Goal: Task Accomplishment & Management: Use online tool/utility

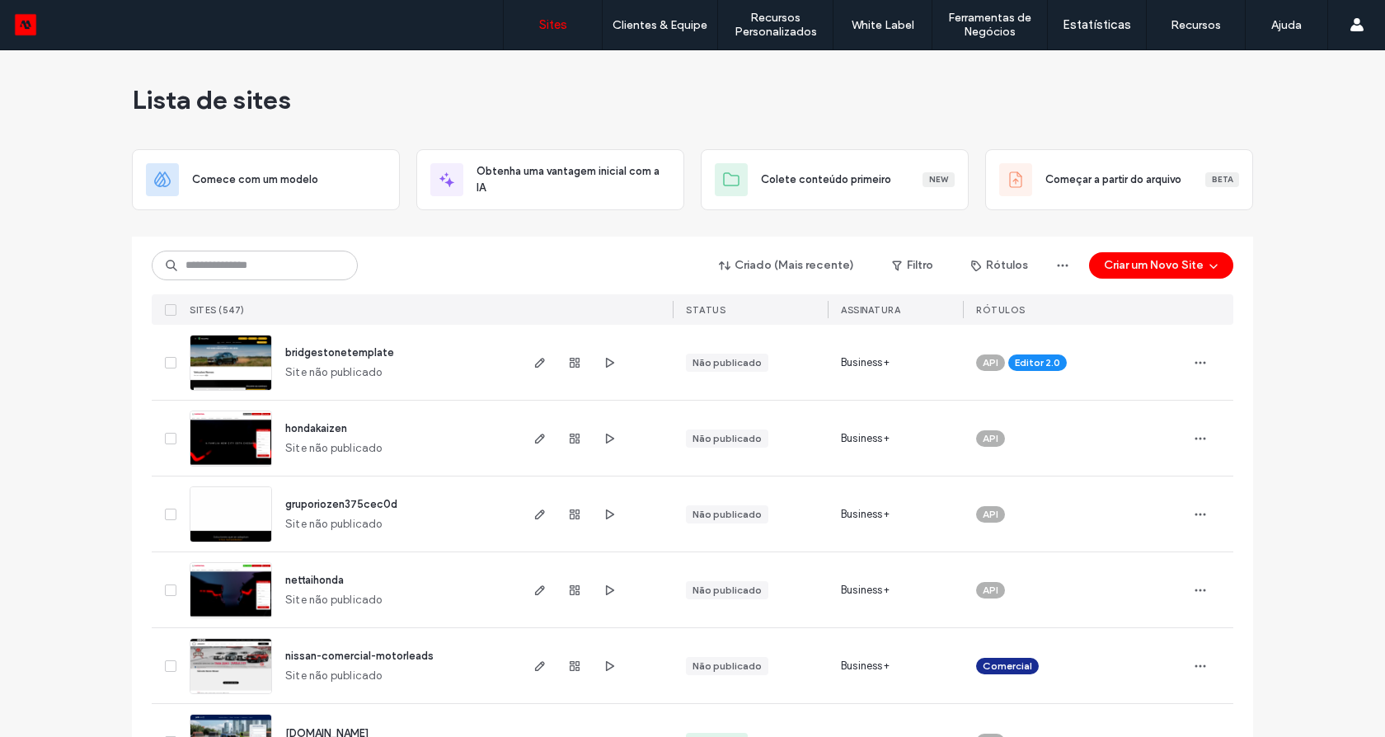
click at [221, 250] on div "Criado (Mais recente) Filtro Rótulos Criar um Novo Site" at bounding box center [692, 265] width 1081 height 31
click at [225, 268] on input at bounding box center [255, 266] width 206 height 30
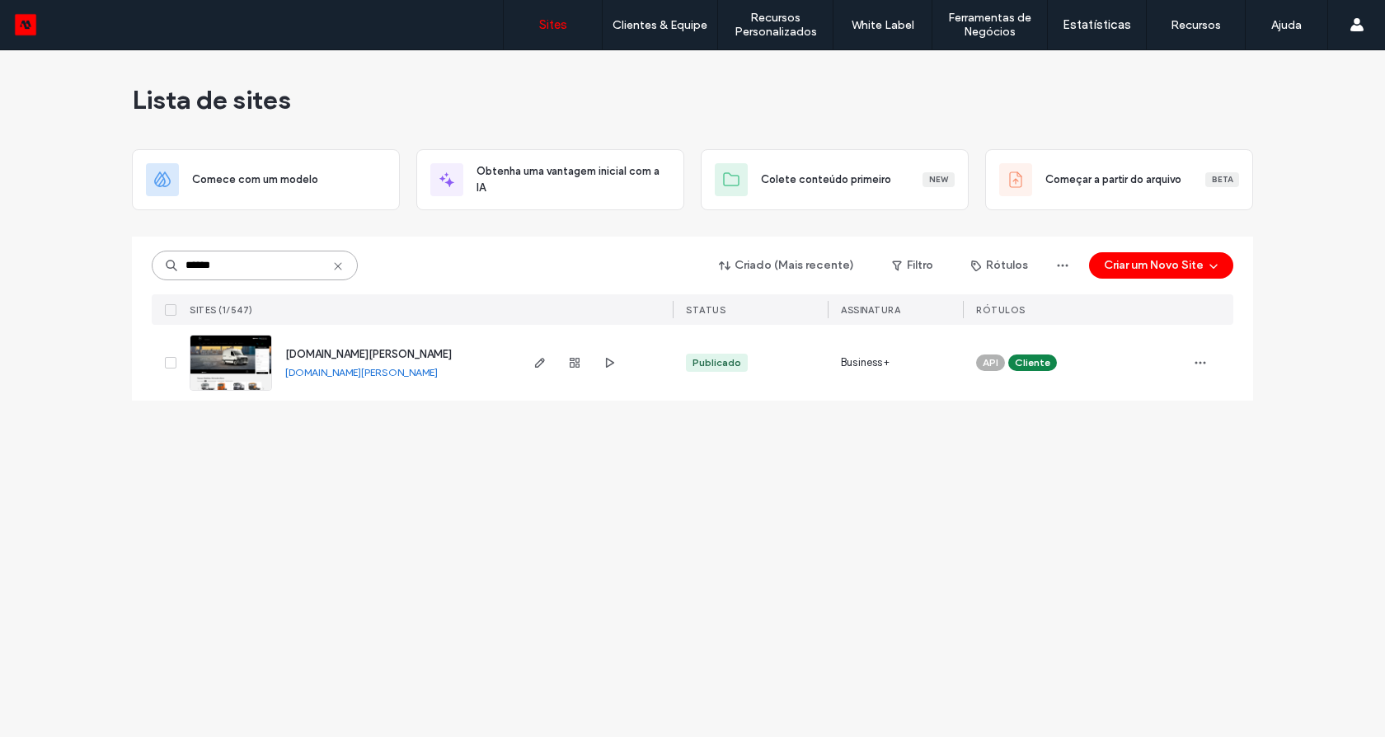
type input "******"
click at [237, 364] on img at bounding box center [230, 391] width 81 height 112
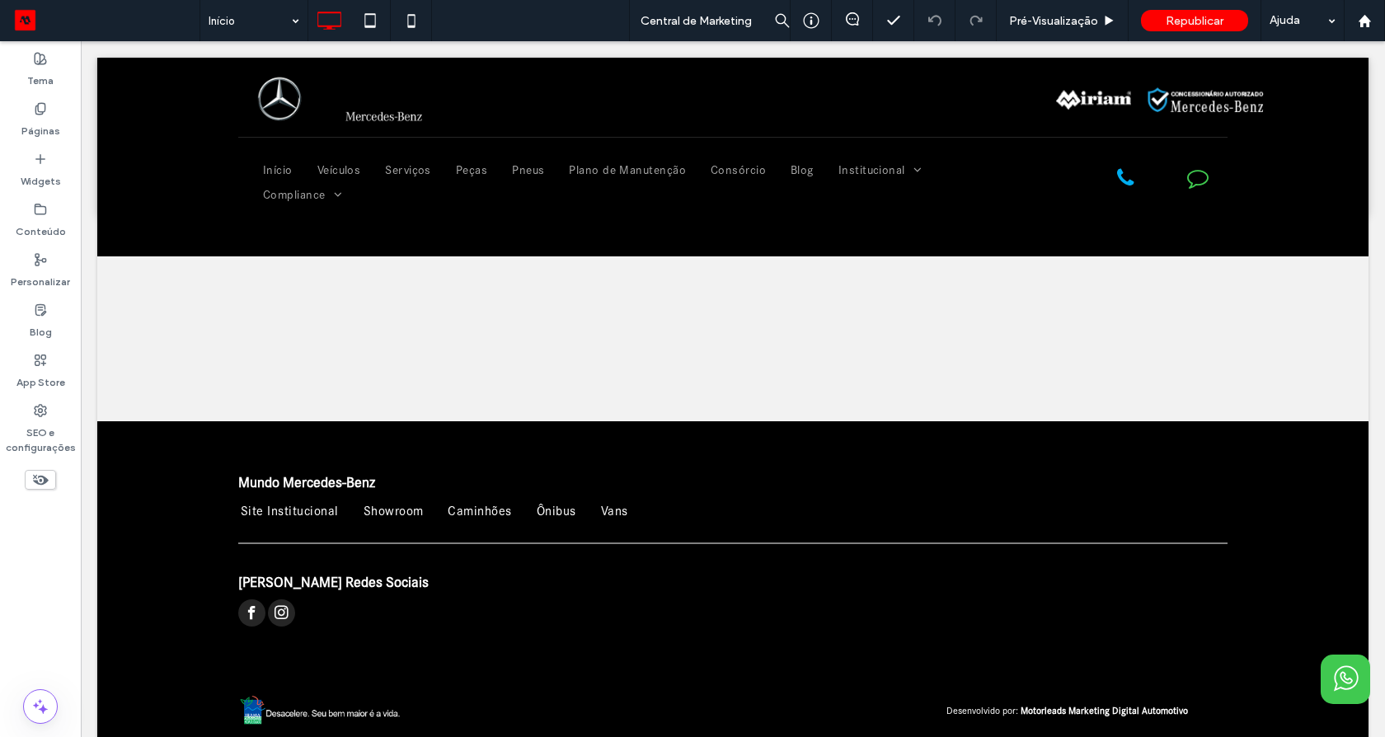
scroll to position [1700, 0]
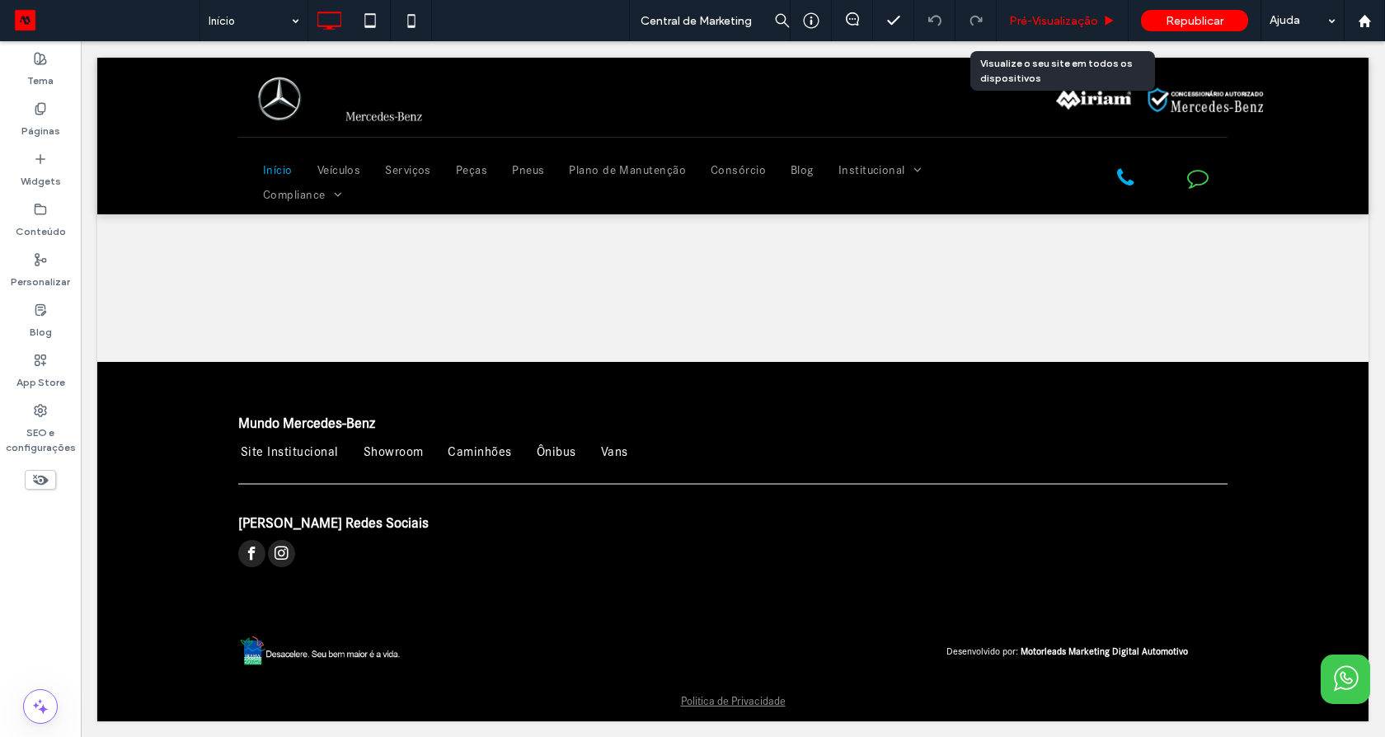
click at [1037, 23] on span "Pré-Visualizaçāo" at bounding box center [1053, 21] width 89 height 14
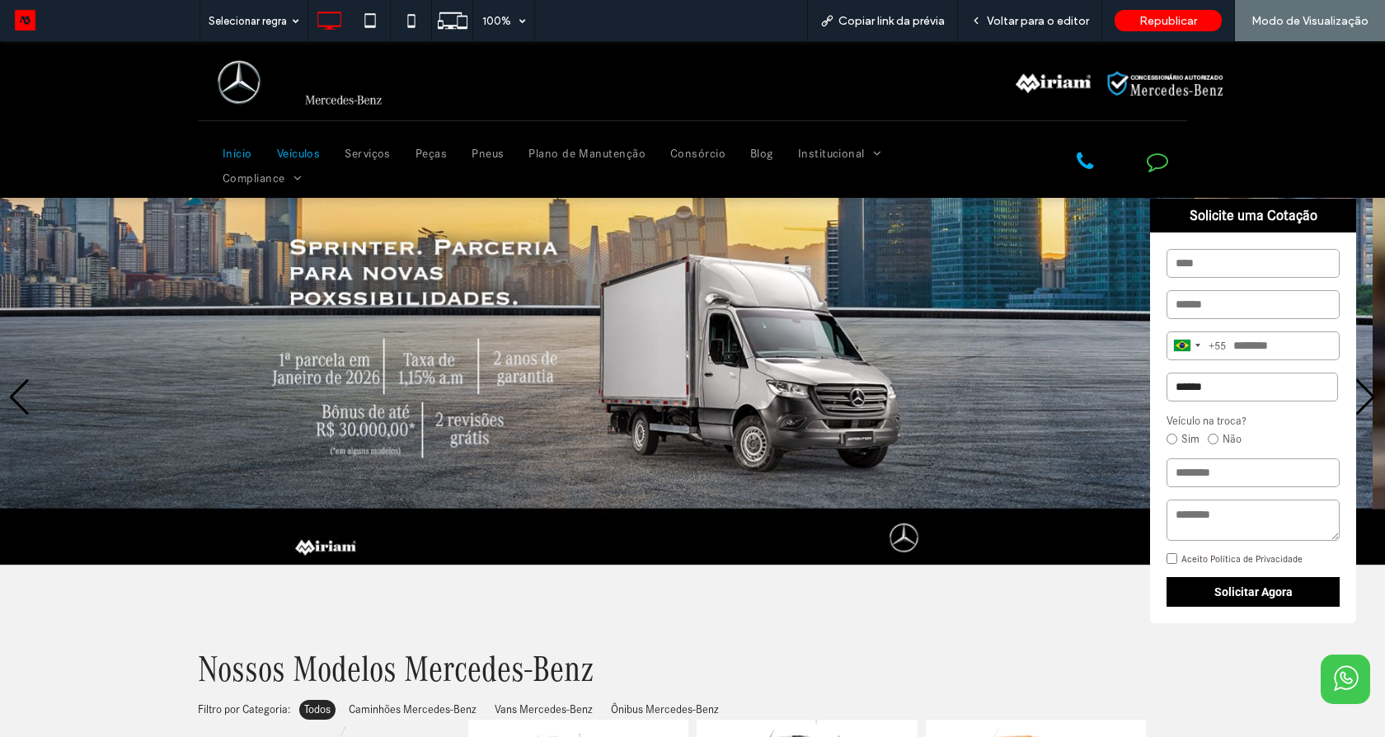
click at [302, 153] on span "Veículos" at bounding box center [299, 153] width 44 height 25
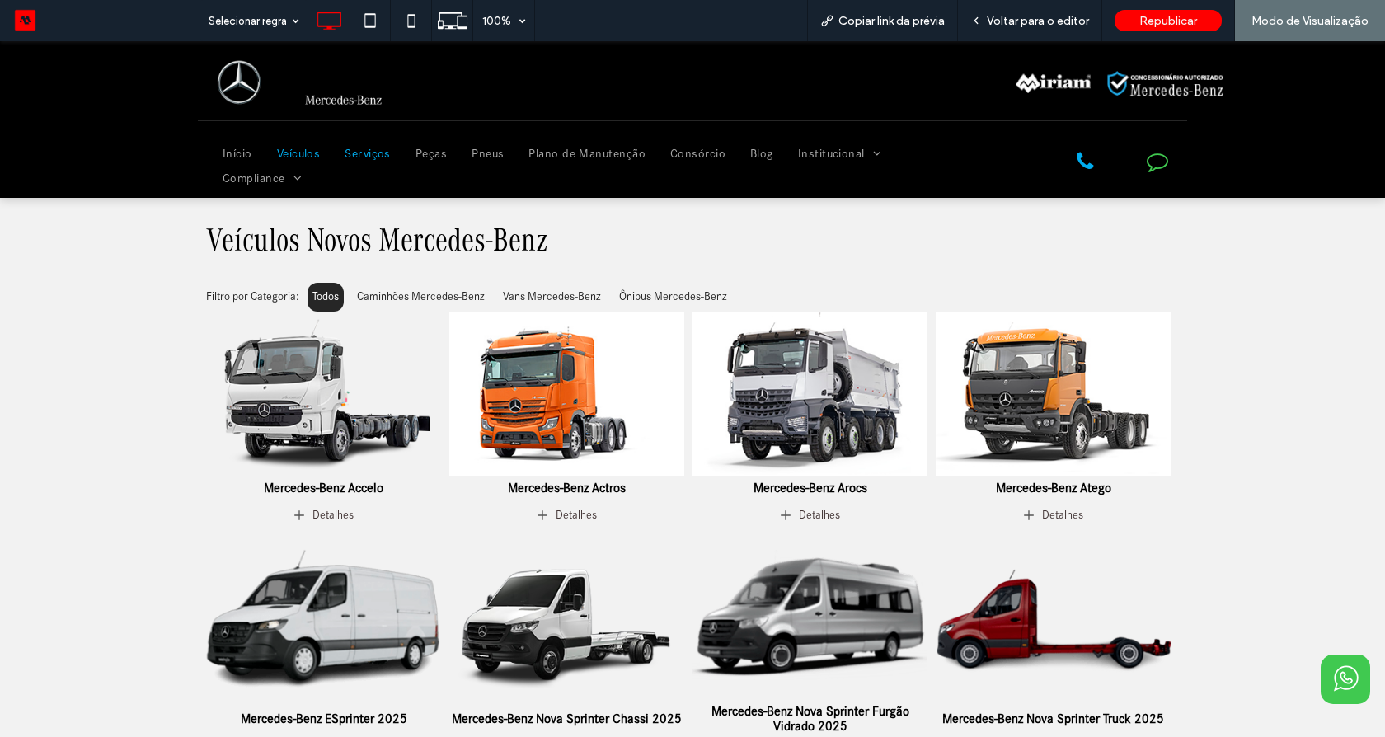
click at [363, 150] on span "Serviços" at bounding box center [368, 153] width 46 height 25
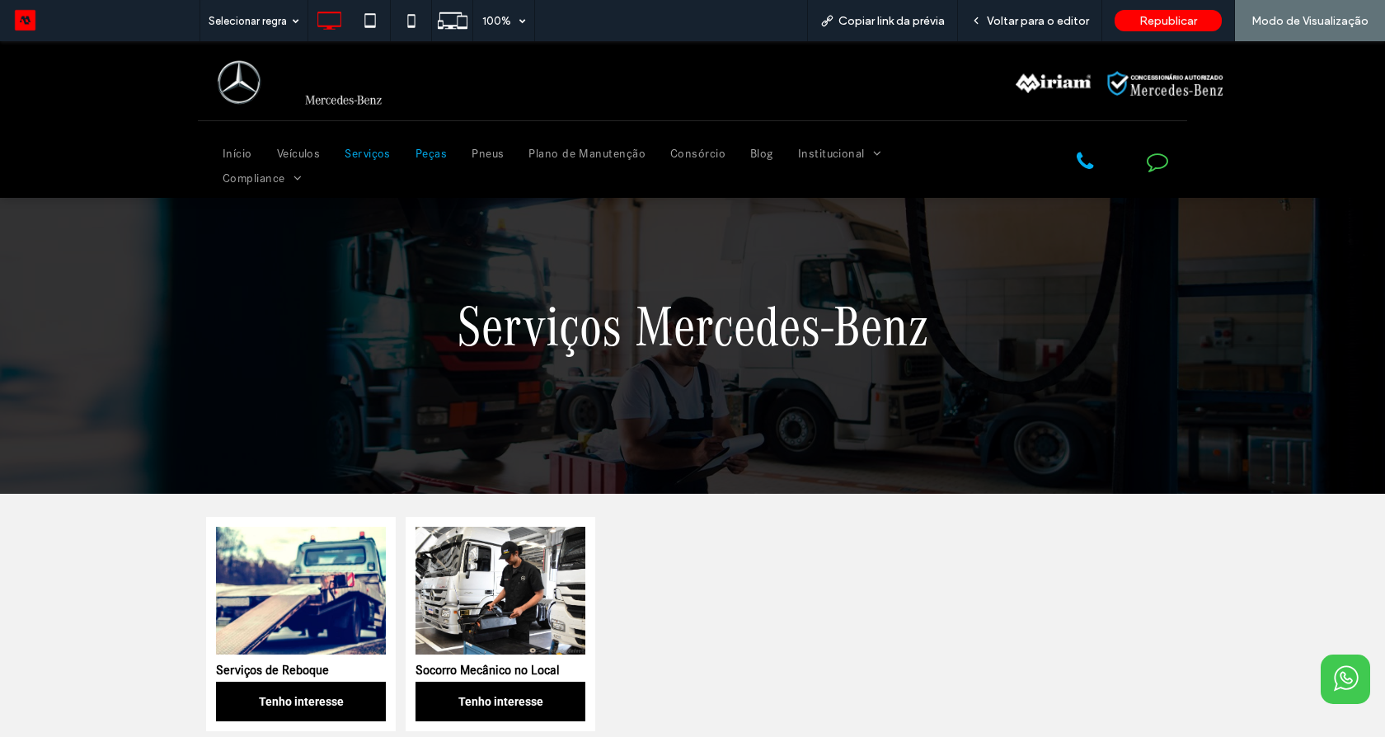
click at [433, 148] on span "Peças" at bounding box center [430, 153] width 31 height 25
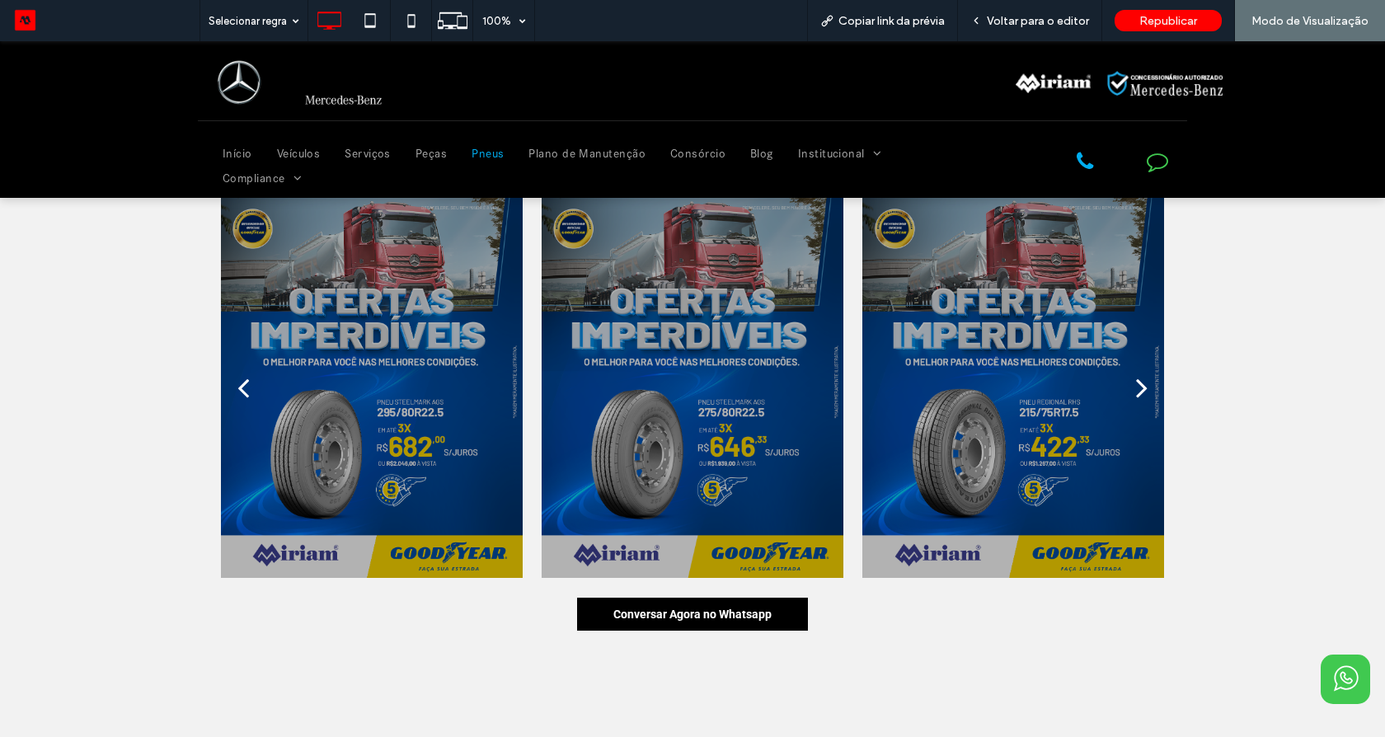
scroll to position [297, 0]
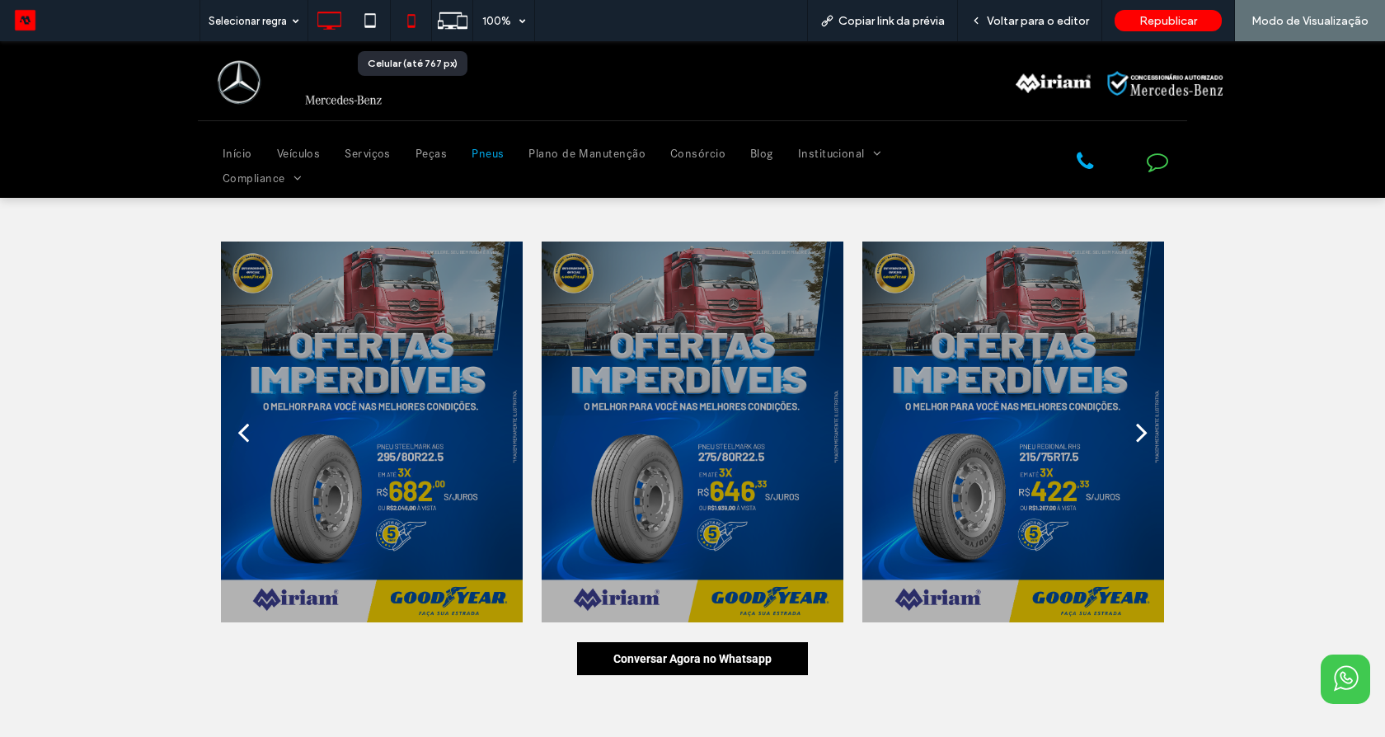
click at [418, 25] on icon at bounding box center [411, 20] width 33 height 33
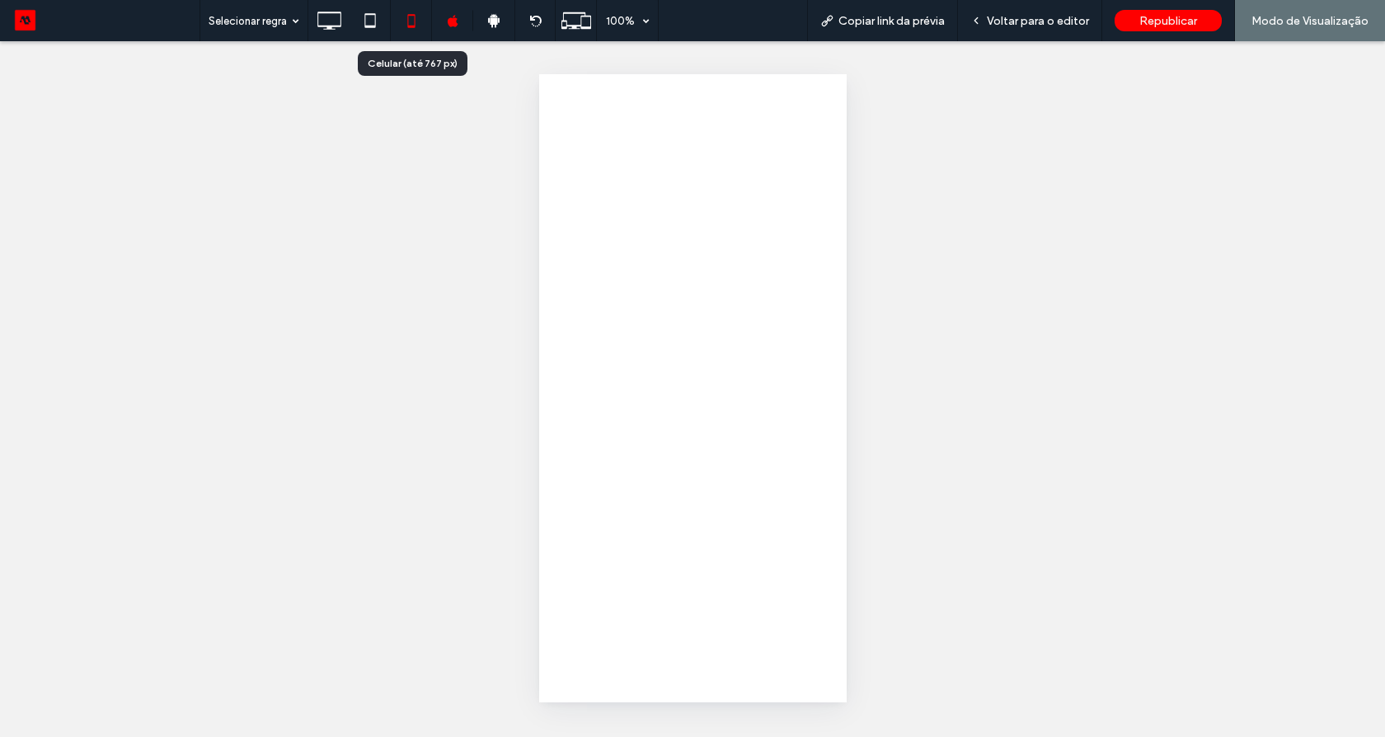
scroll to position [0, 0]
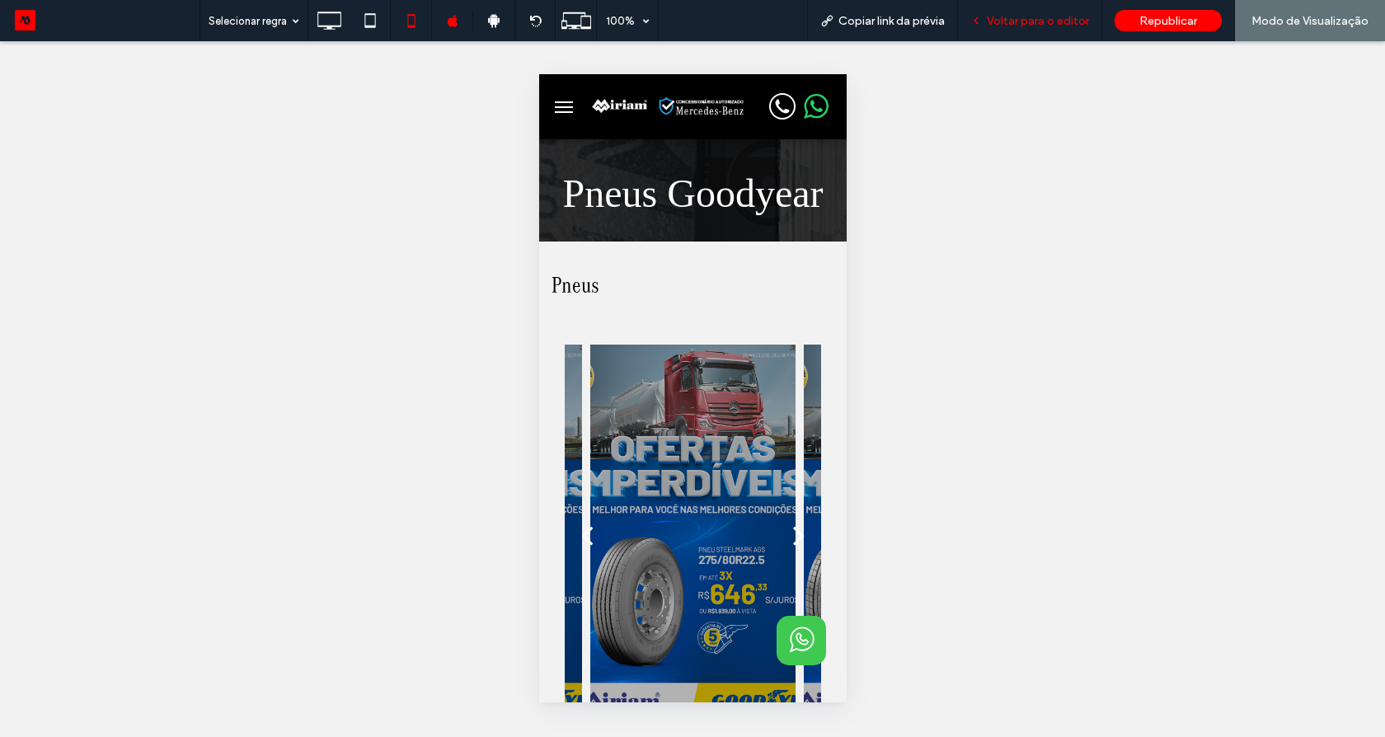
click at [1034, 24] on span "Voltar para o editor" at bounding box center [1038, 21] width 102 height 14
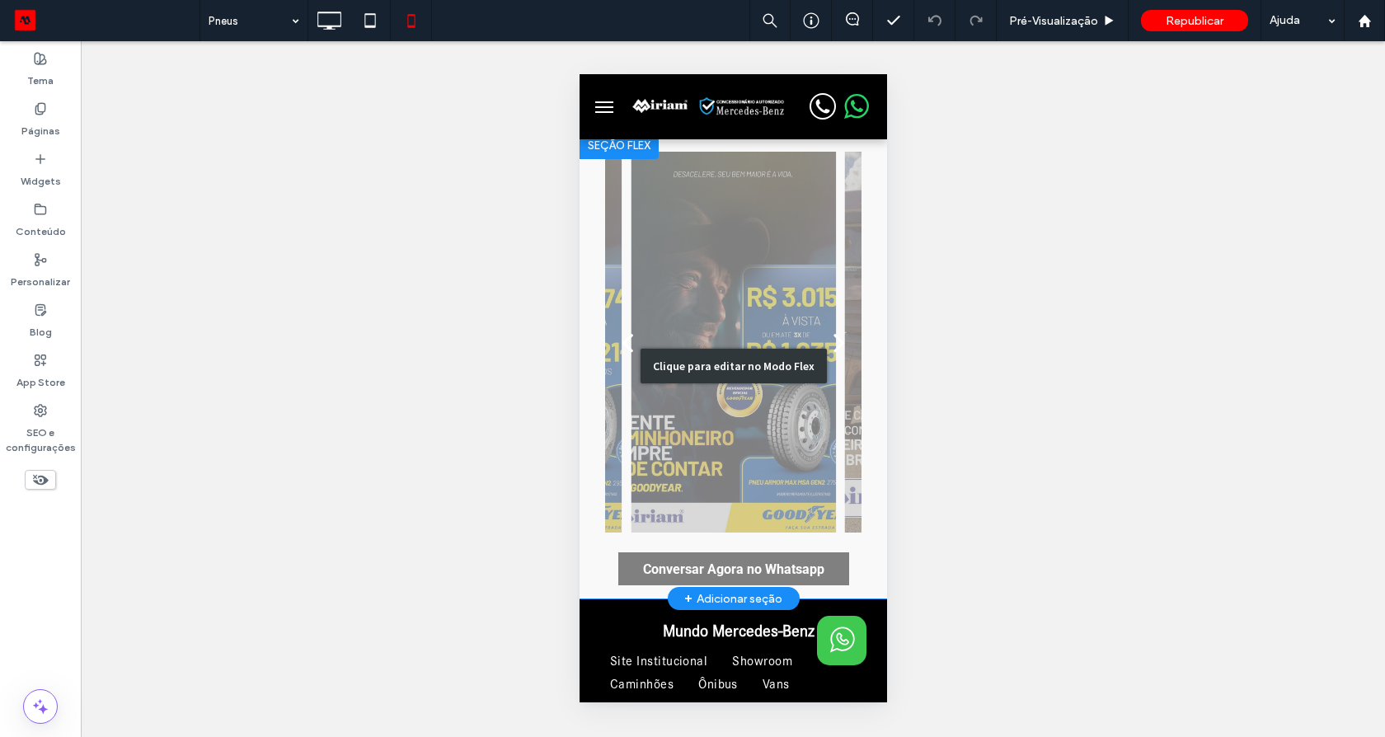
scroll to position [198, 0]
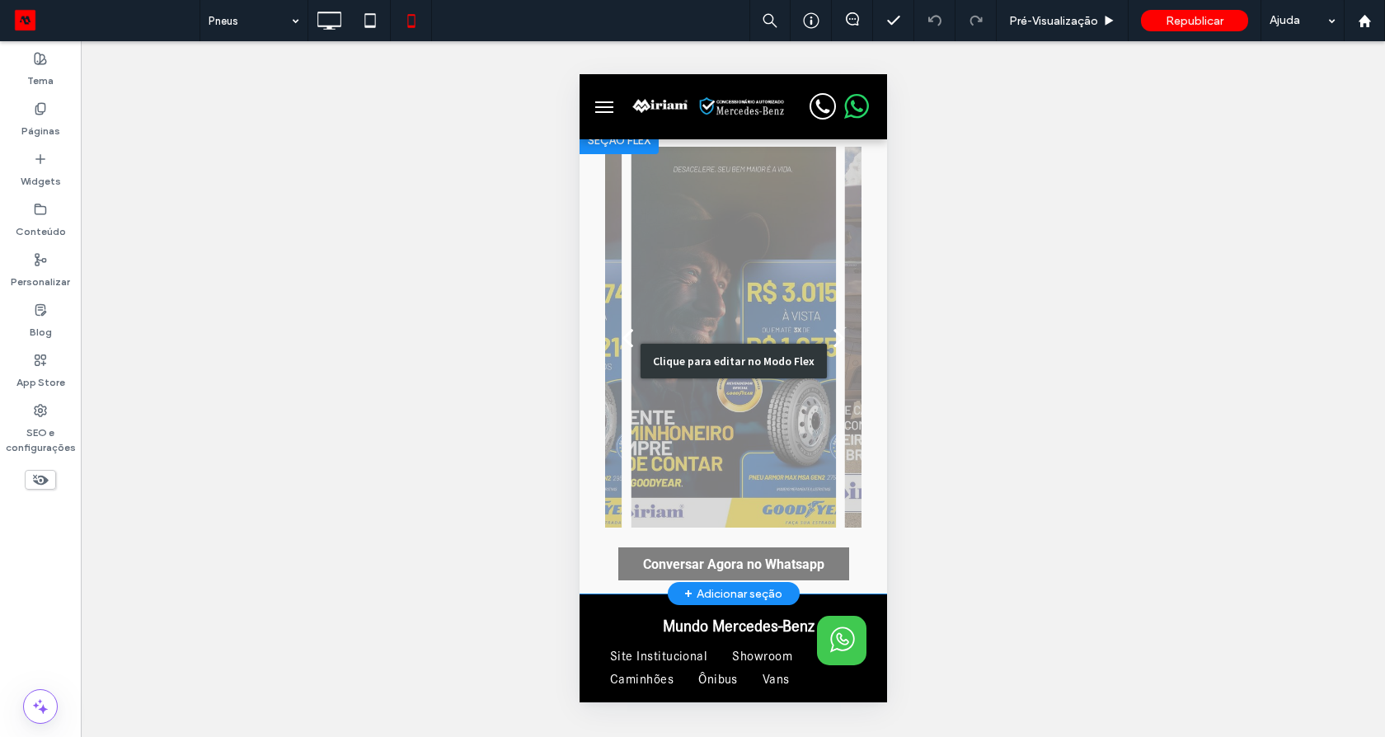
click at [728, 284] on div "Clique para editar no Modo Flex" at bounding box center [732, 361] width 307 height 466
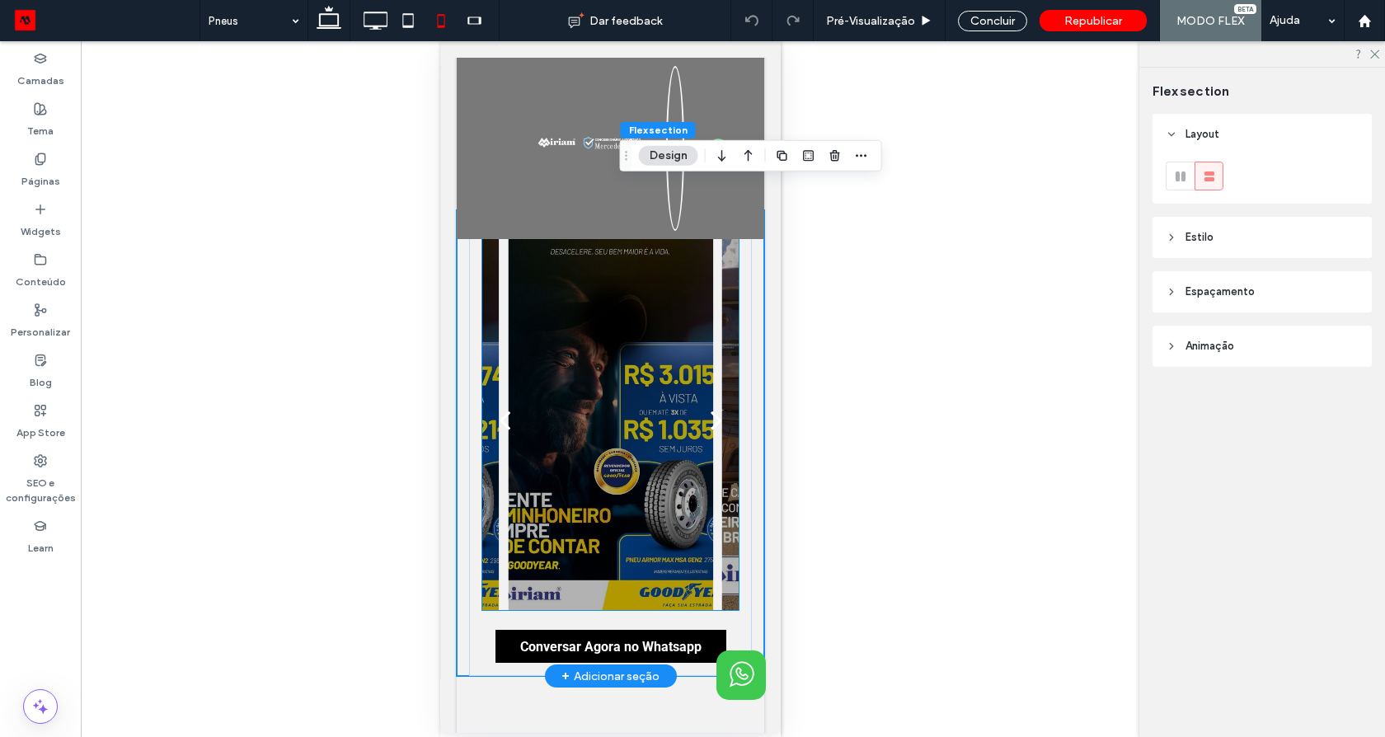
scroll to position [80, 0]
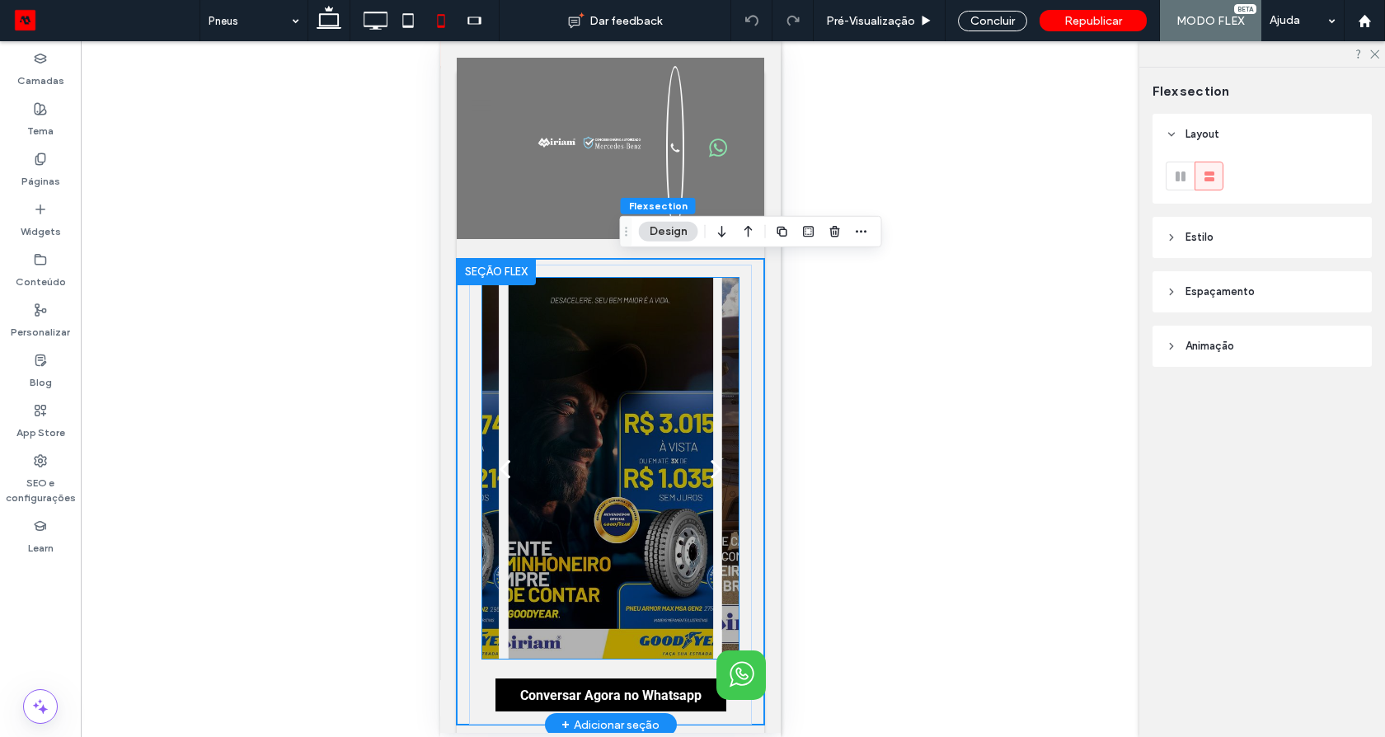
click at [610, 370] on div at bounding box center [609, 454] width 205 height 352
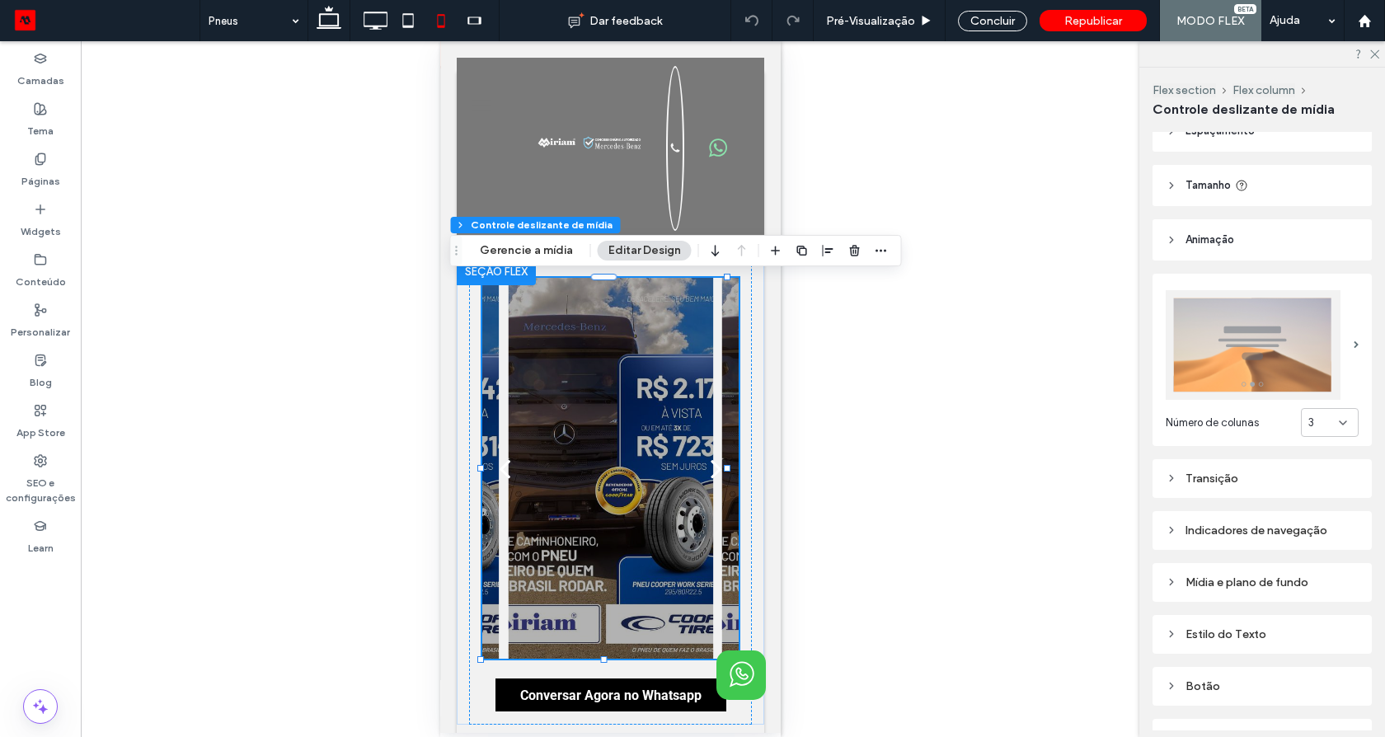
scroll to position [0, 0]
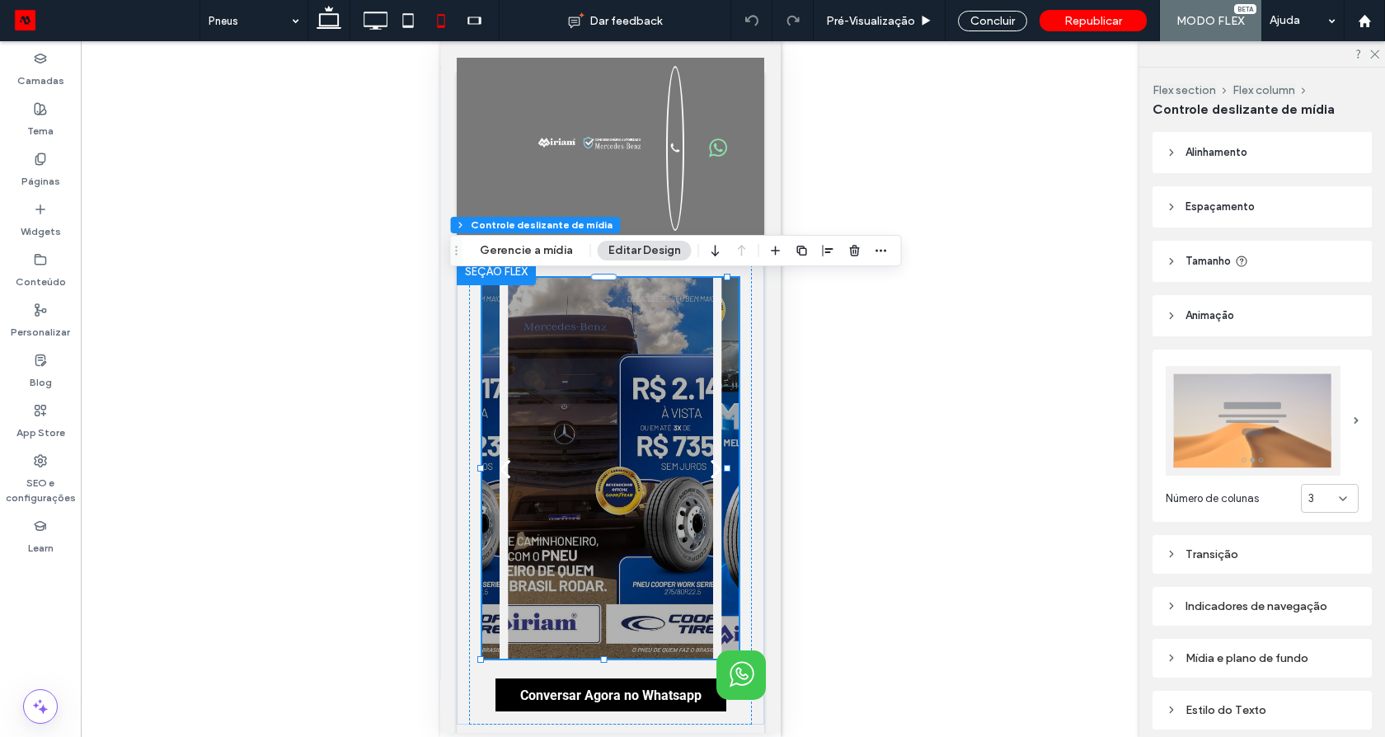
click at [1170, 266] on icon at bounding box center [1171, 262] width 12 height 12
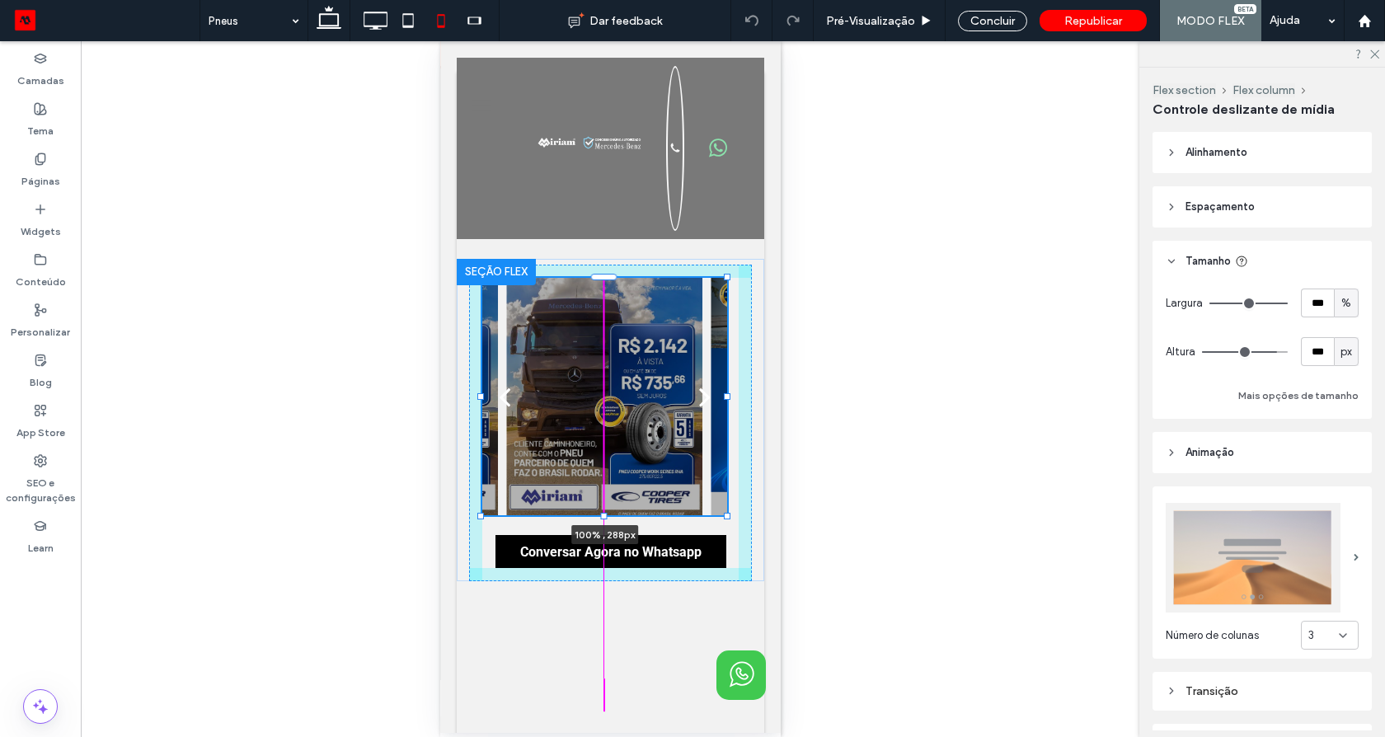
drag, startPoint x: 603, startPoint y: 659, endPoint x: 610, endPoint y: 588, distance: 72.0
click at [610, 588] on div "Clique duas vezes para sair do Modo Flex cabeçalho Pneus Goodyear Click To Past…" at bounding box center [609, 614] width 307 height 1082
type input "***"
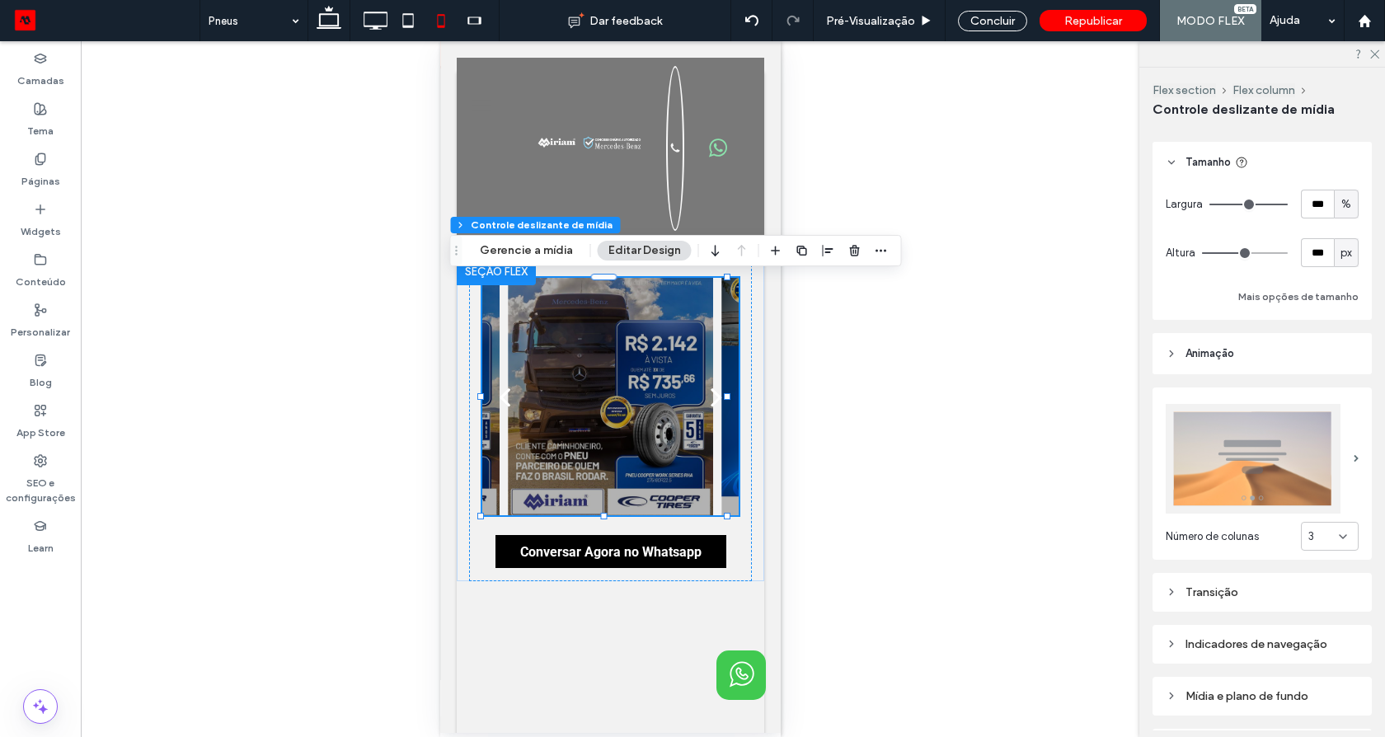
scroll to position [300, 0]
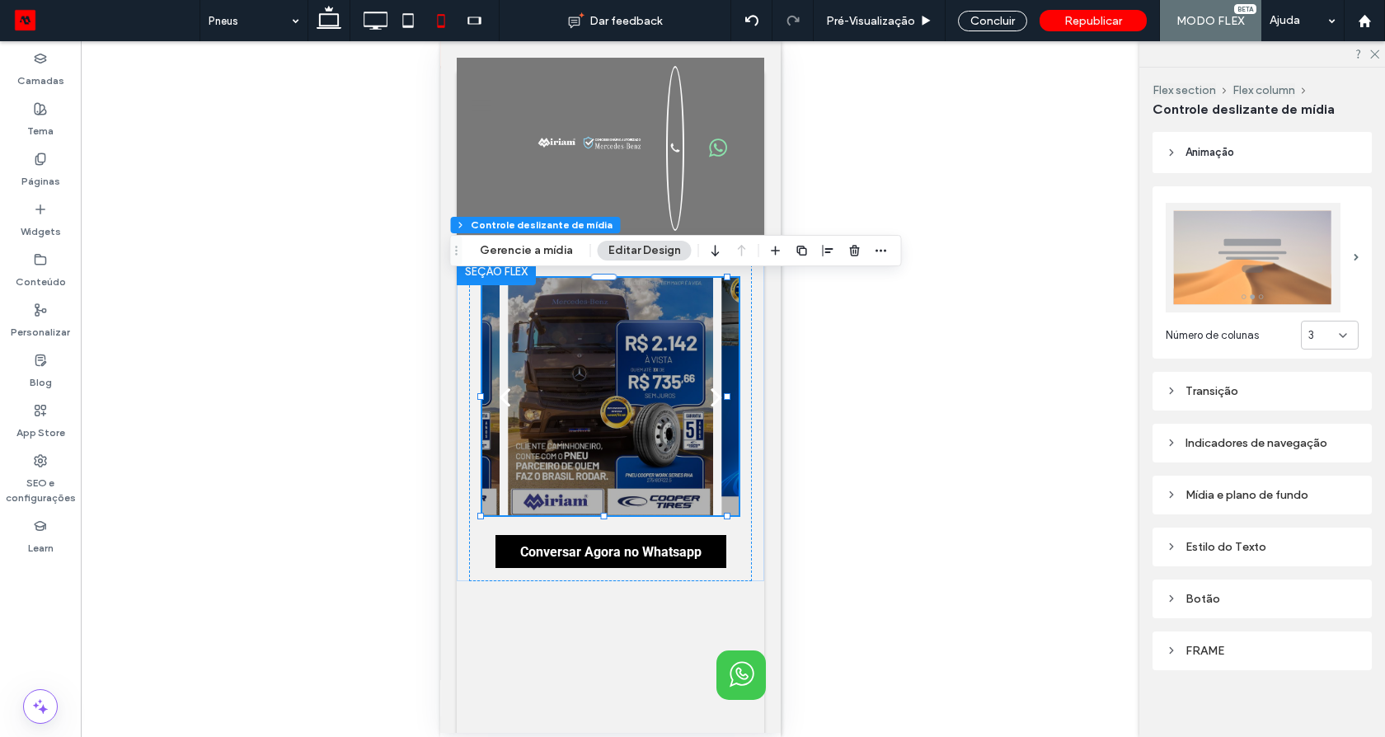
click at [1240, 436] on div "Indicadores de navegação" at bounding box center [1261, 443] width 193 height 14
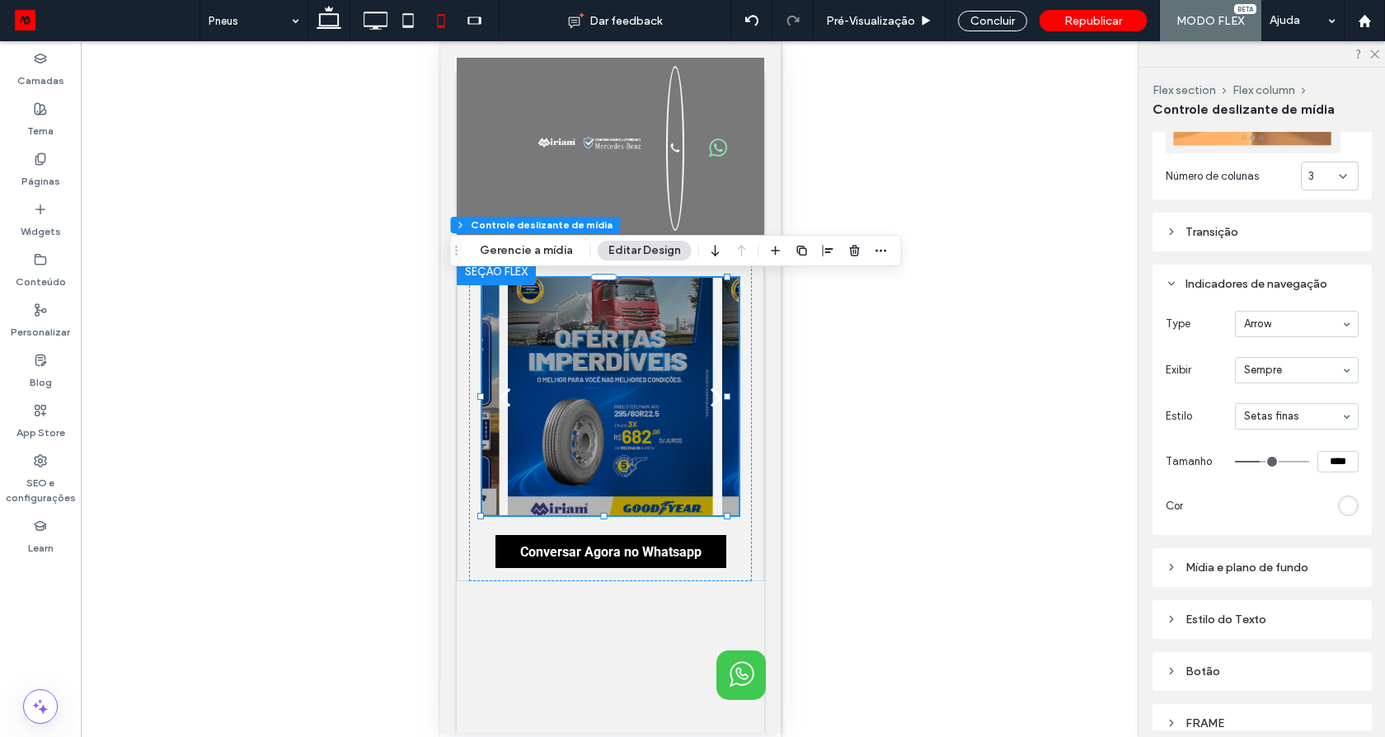
scroll to position [532, 0]
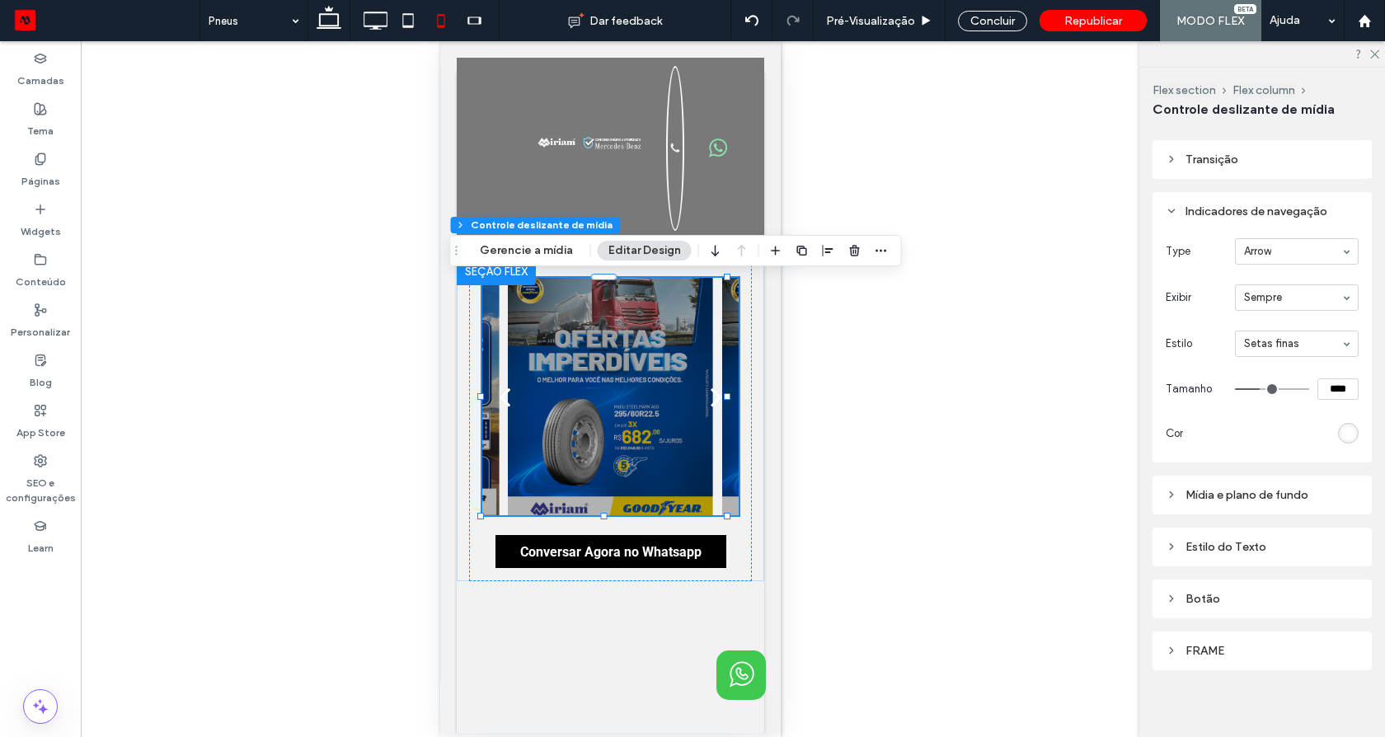
click at [1232, 491] on div "Mídia e plano de fundo" at bounding box center [1261, 495] width 193 height 14
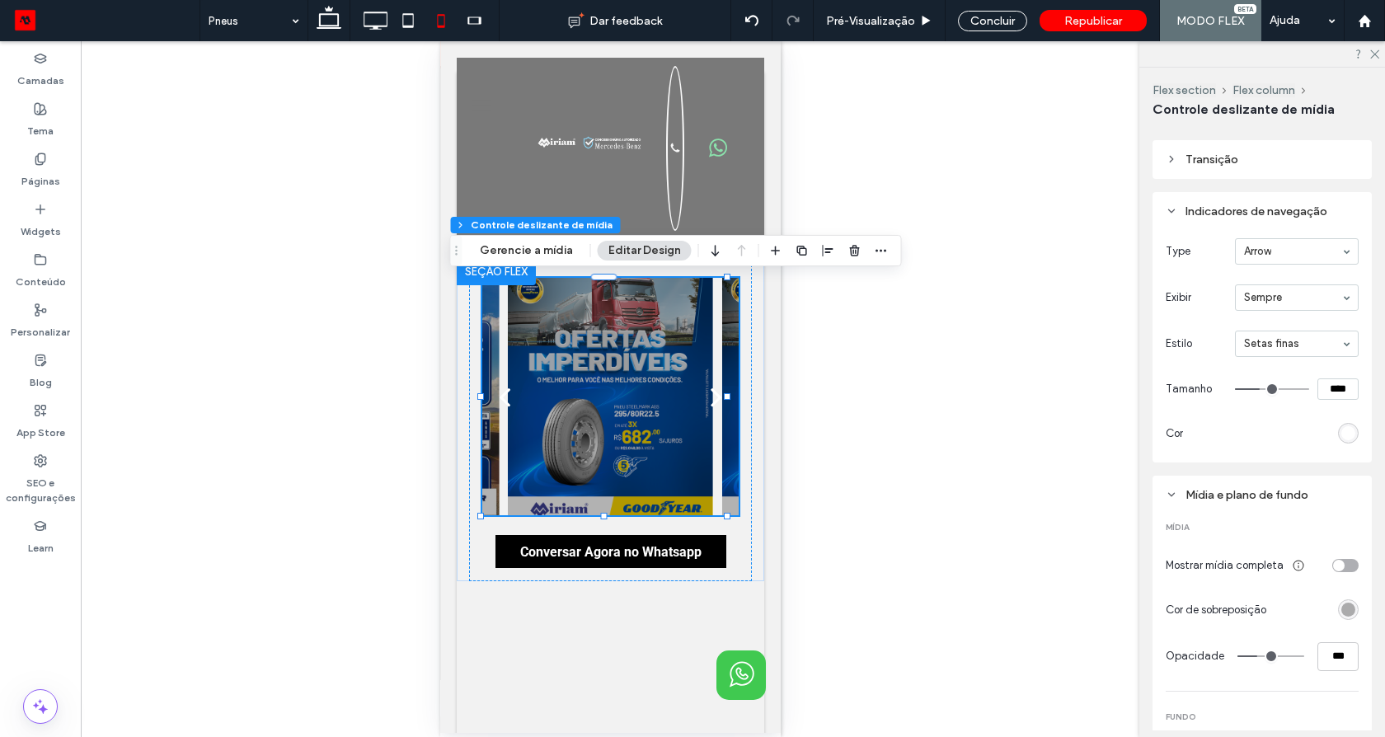
click at [1333, 564] on div "toggle" at bounding box center [1339, 566] width 12 height 12
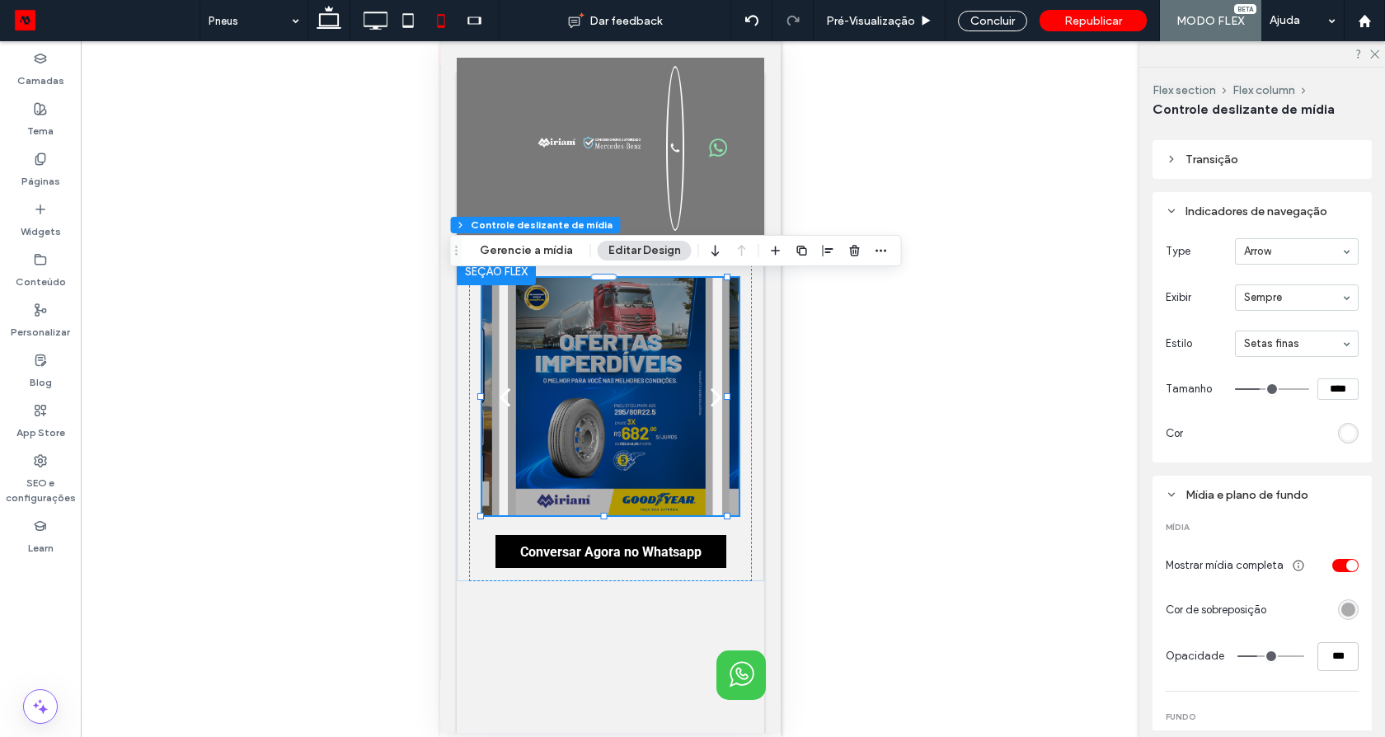
type input "**"
type input "***"
type input "*"
type input "**"
drag, startPoint x: 1256, startPoint y: 654, endPoint x: 1123, endPoint y: 654, distance: 133.5
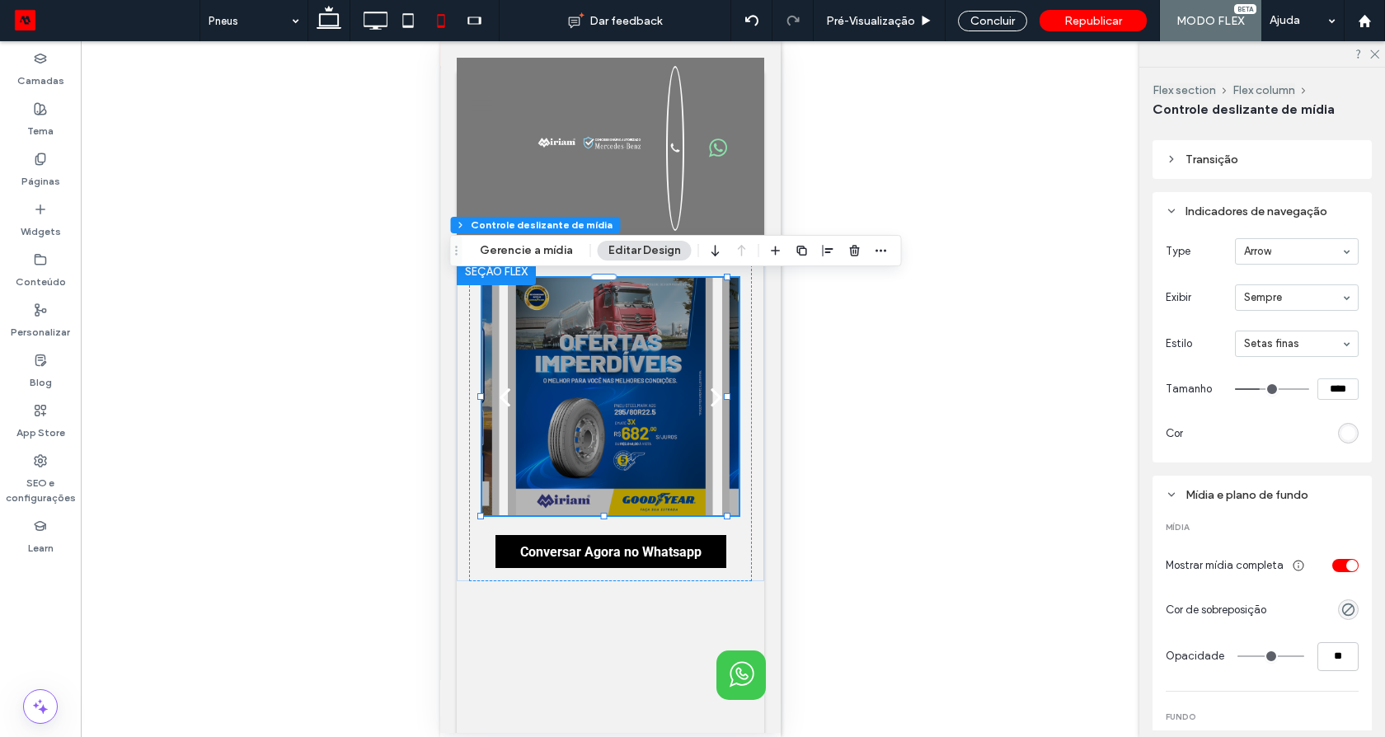
type input "*"
click at [1237, 655] on input "range" at bounding box center [1270, 656] width 67 height 2
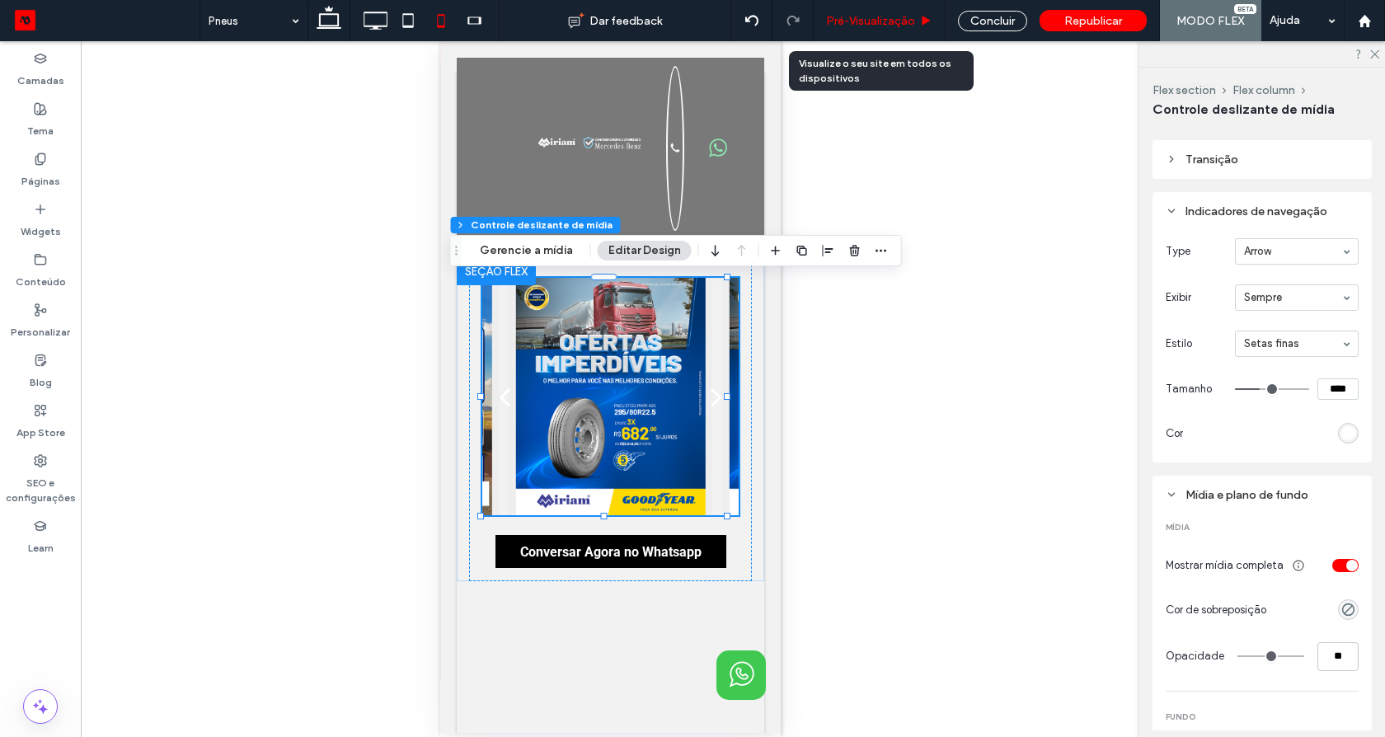
drag, startPoint x: 896, startPoint y: 25, endPoint x: 164, endPoint y: 373, distance: 810.3
click at [896, 25] on span "Pré-Visualizaçāo" at bounding box center [870, 21] width 89 height 14
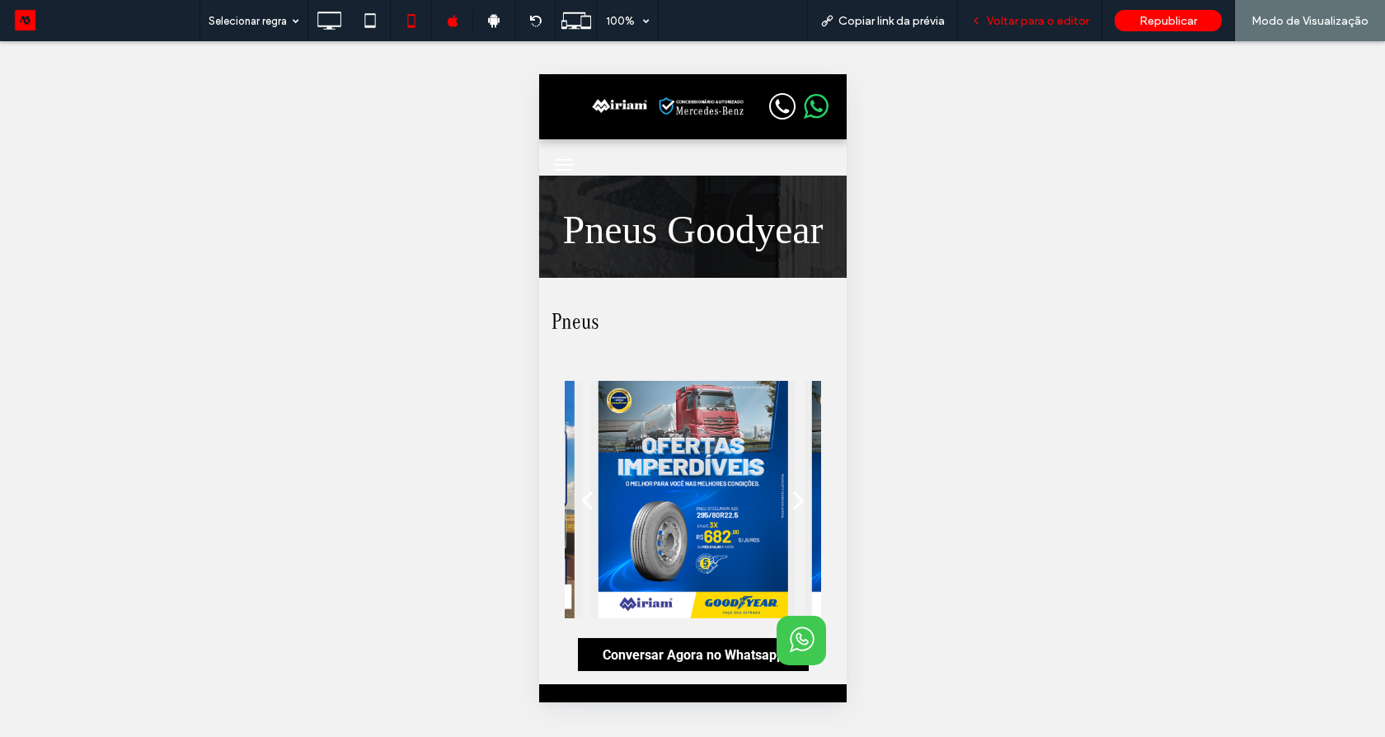
drag, startPoint x: 1041, startPoint y: 16, endPoint x: 288, endPoint y: 396, distance: 844.1
click at [1041, 16] on span "Voltar para o editor" at bounding box center [1038, 21] width 102 height 14
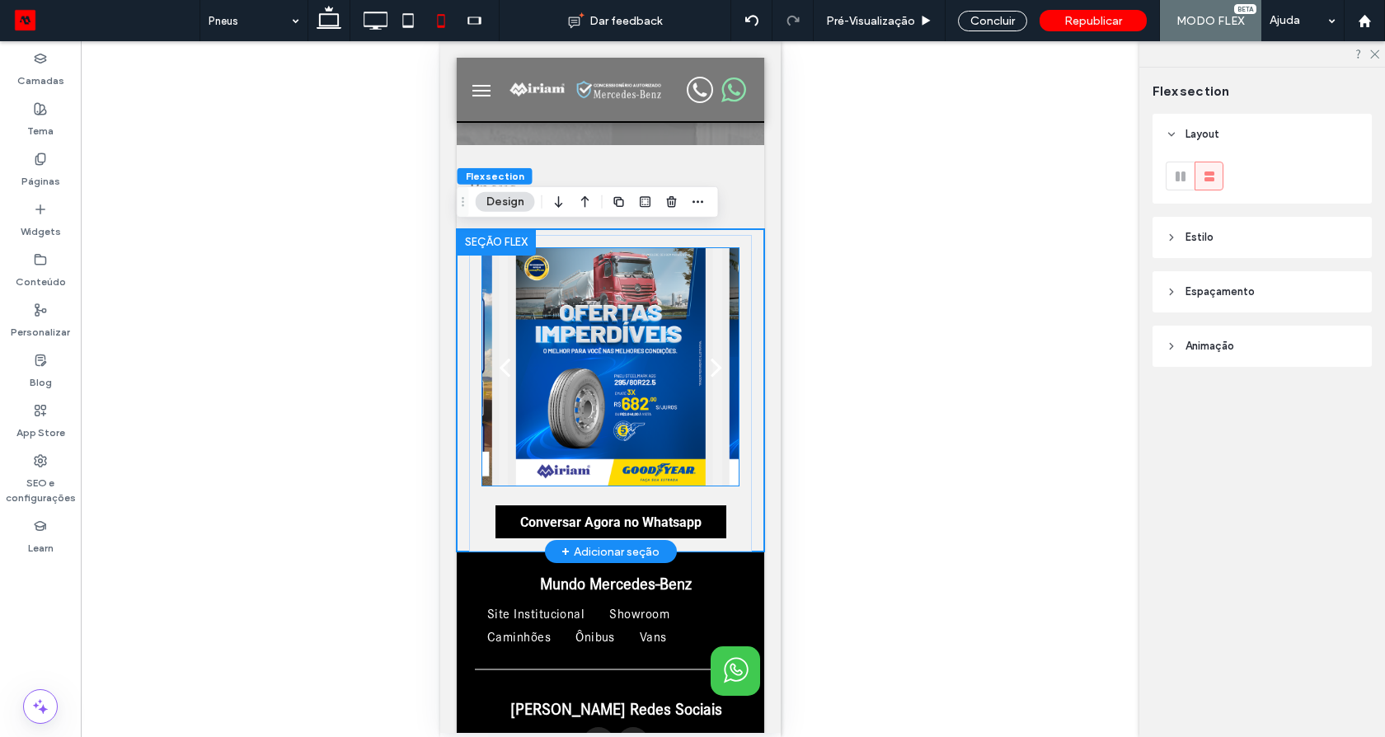
click at [631, 431] on div at bounding box center [609, 352] width 205 height 209
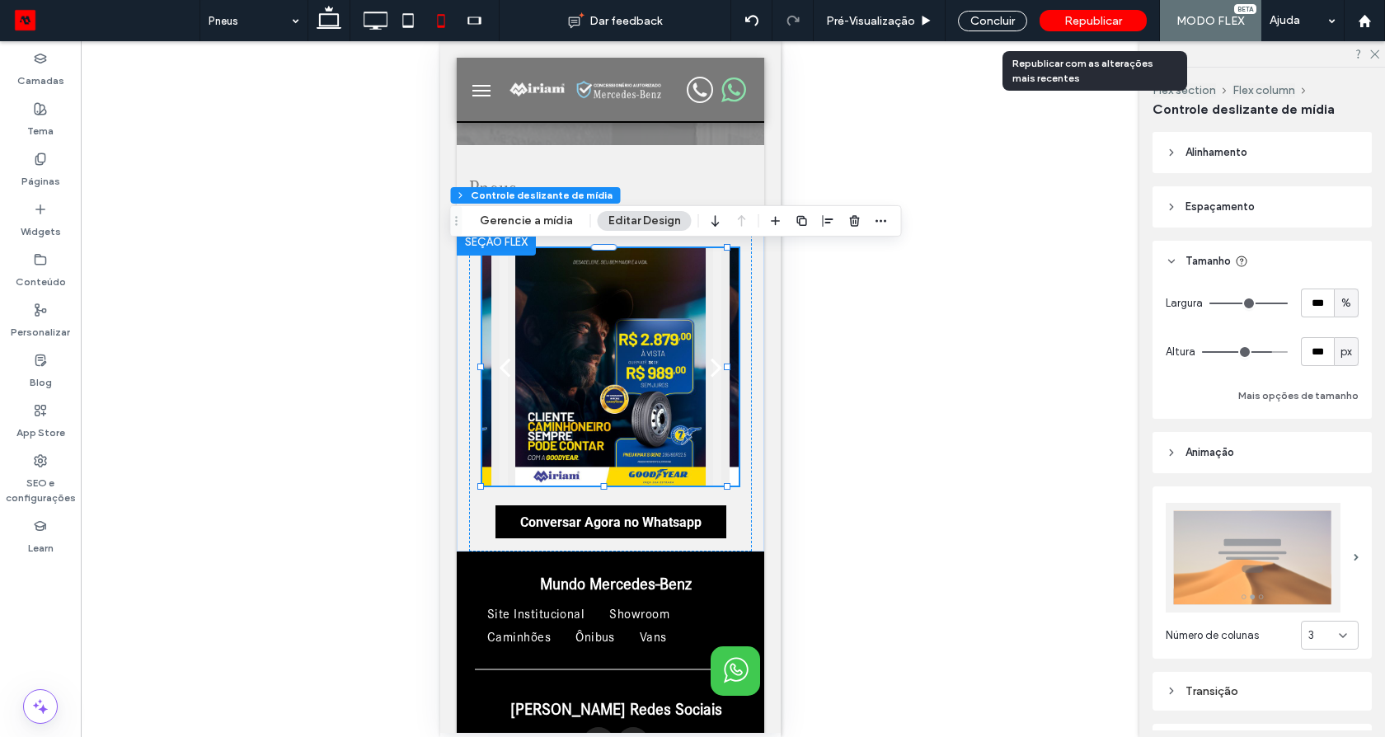
click at [1111, 19] on span "Republicar" at bounding box center [1093, 21] width 58 height 14
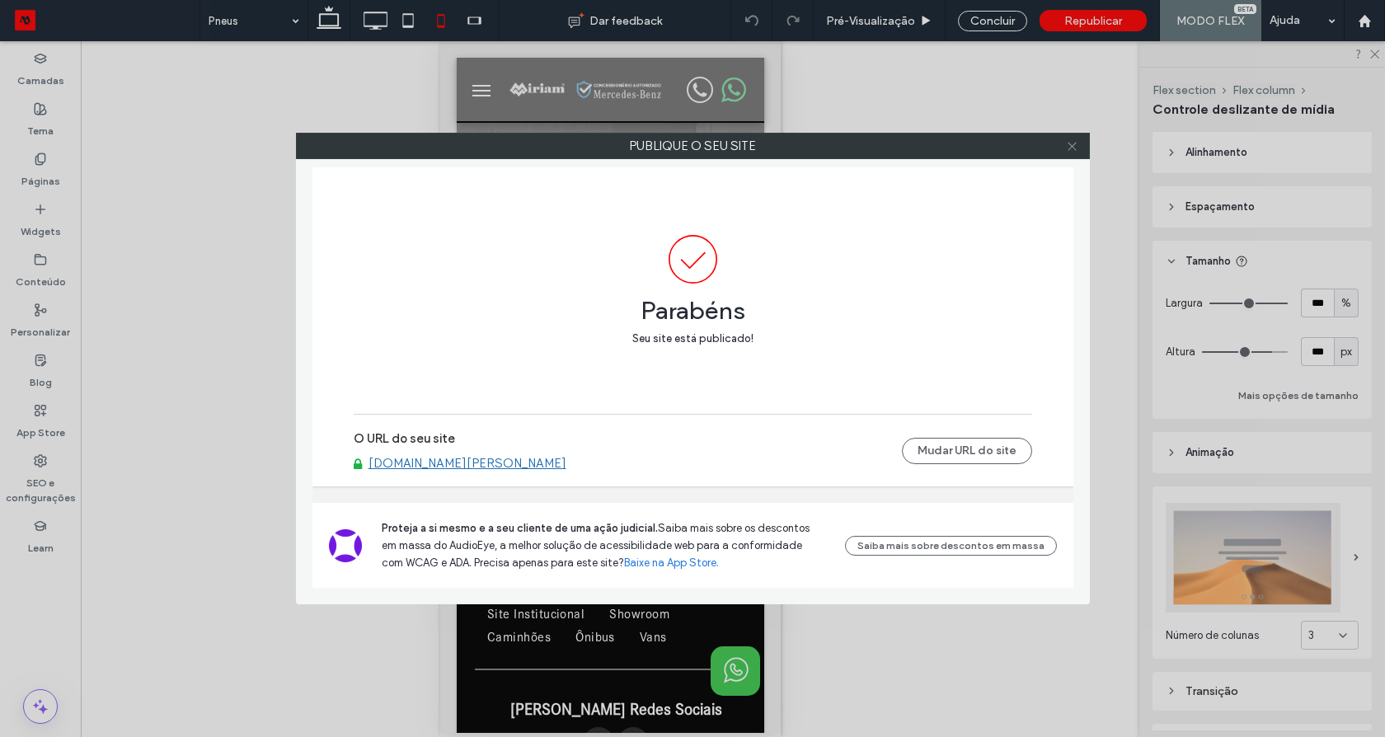
click at [1071, 141] on icon at bounding box center [1072, 146] width 12 height 12
